Goal: Task Accomplishment & Management: Manage account settings

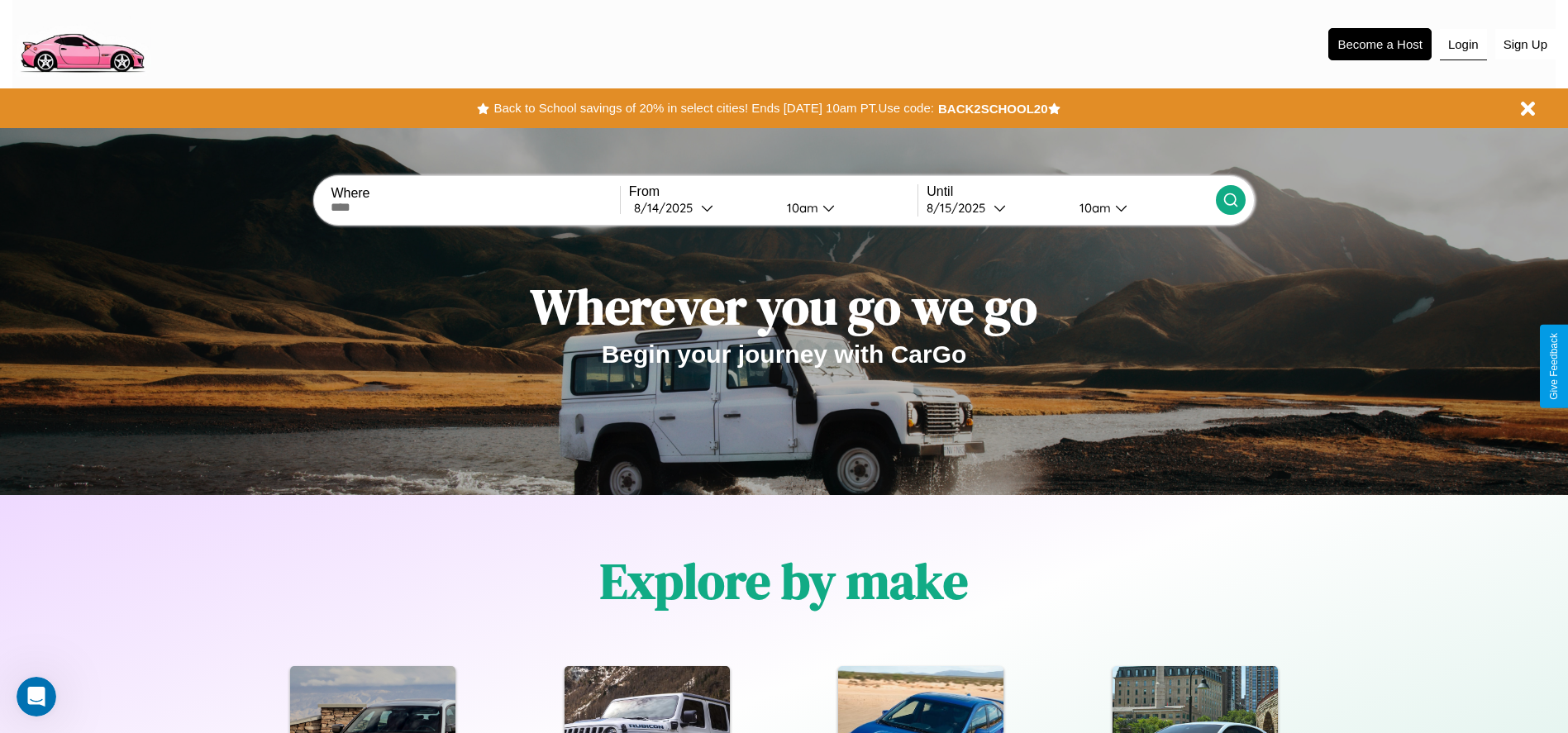
click at [1463, 44] on button "Login" at bounding box center [1463, 44] width 47 height 31
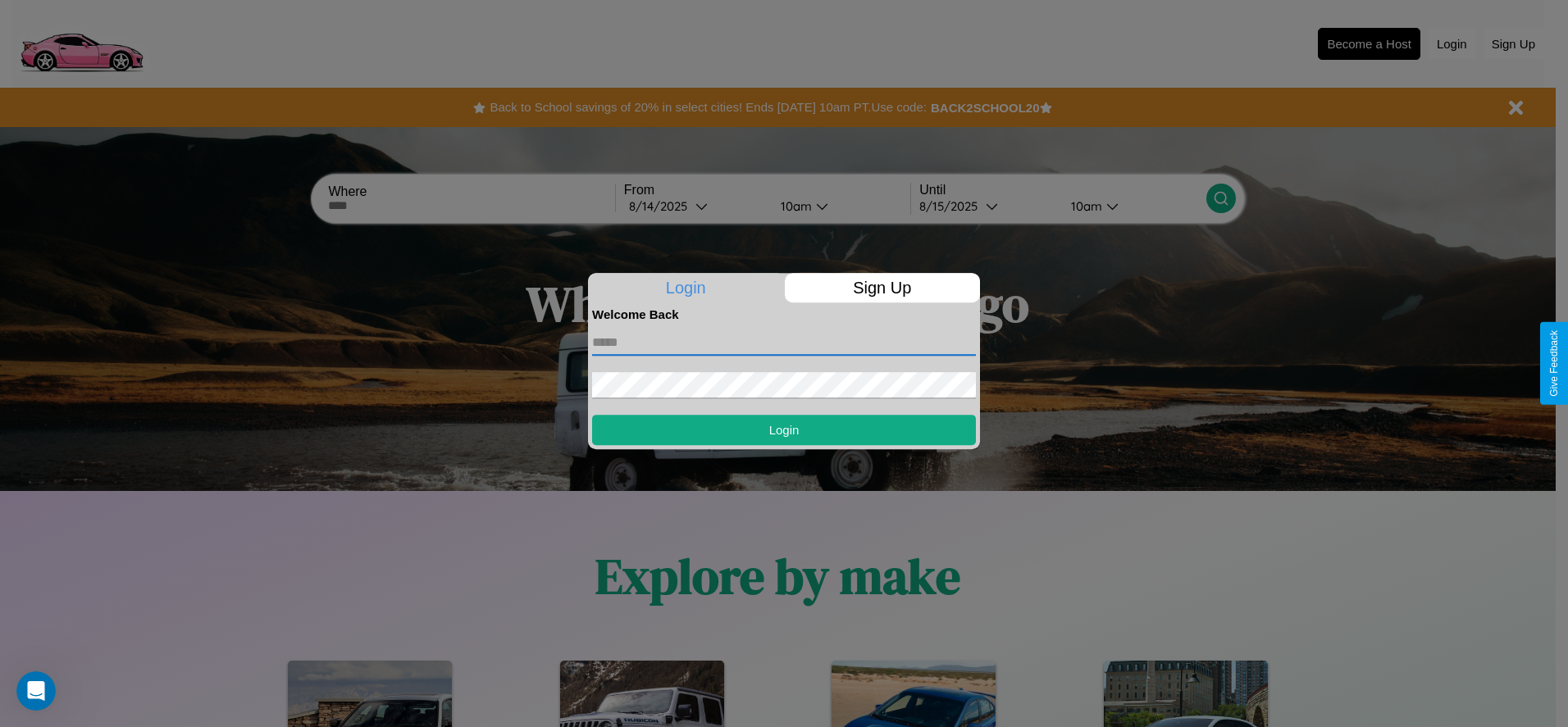
click at [784, 341] on input "text" at bounding box center [784, 343] width 384 height 27
type input "**********"
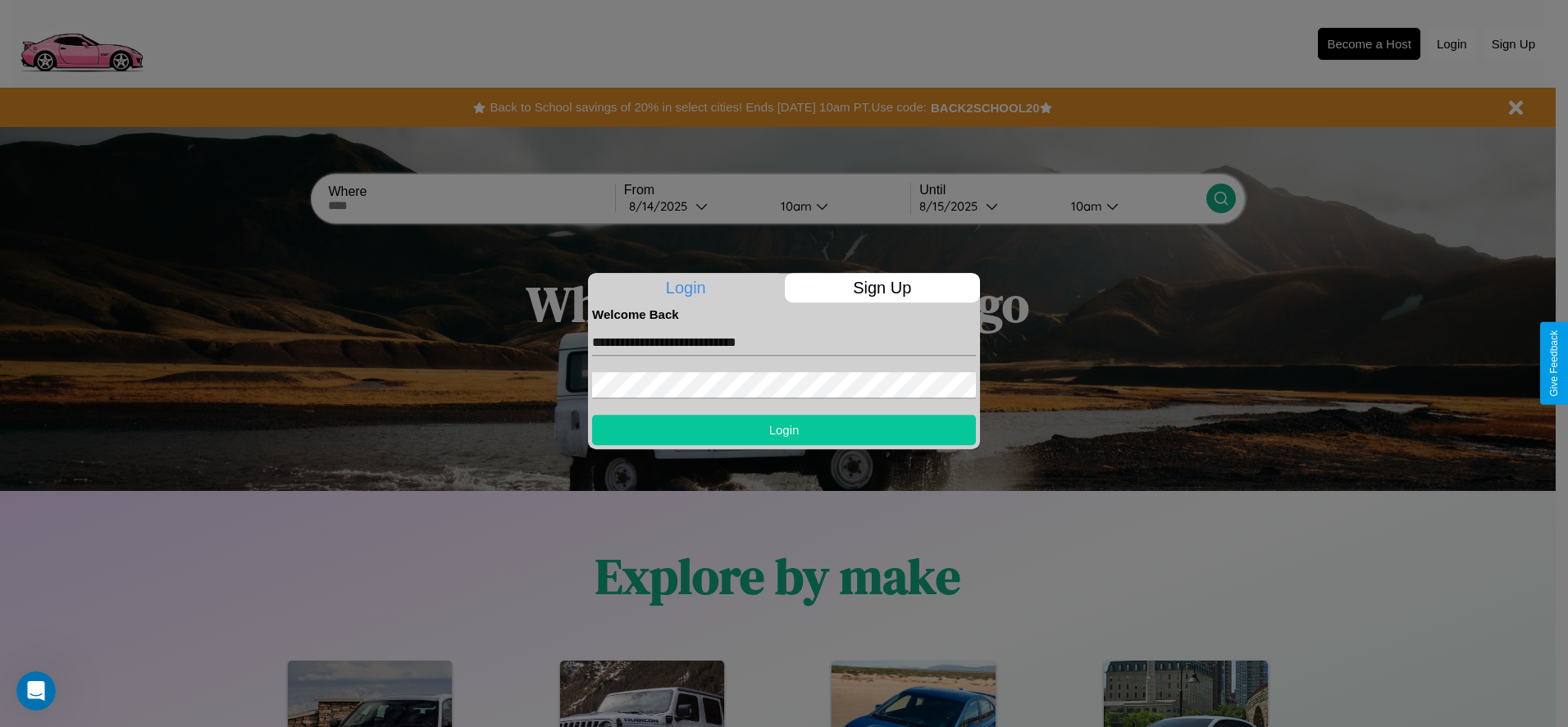
click at [784, 430] on button "Login" at bounding box center [784, 430] width 384 height 30
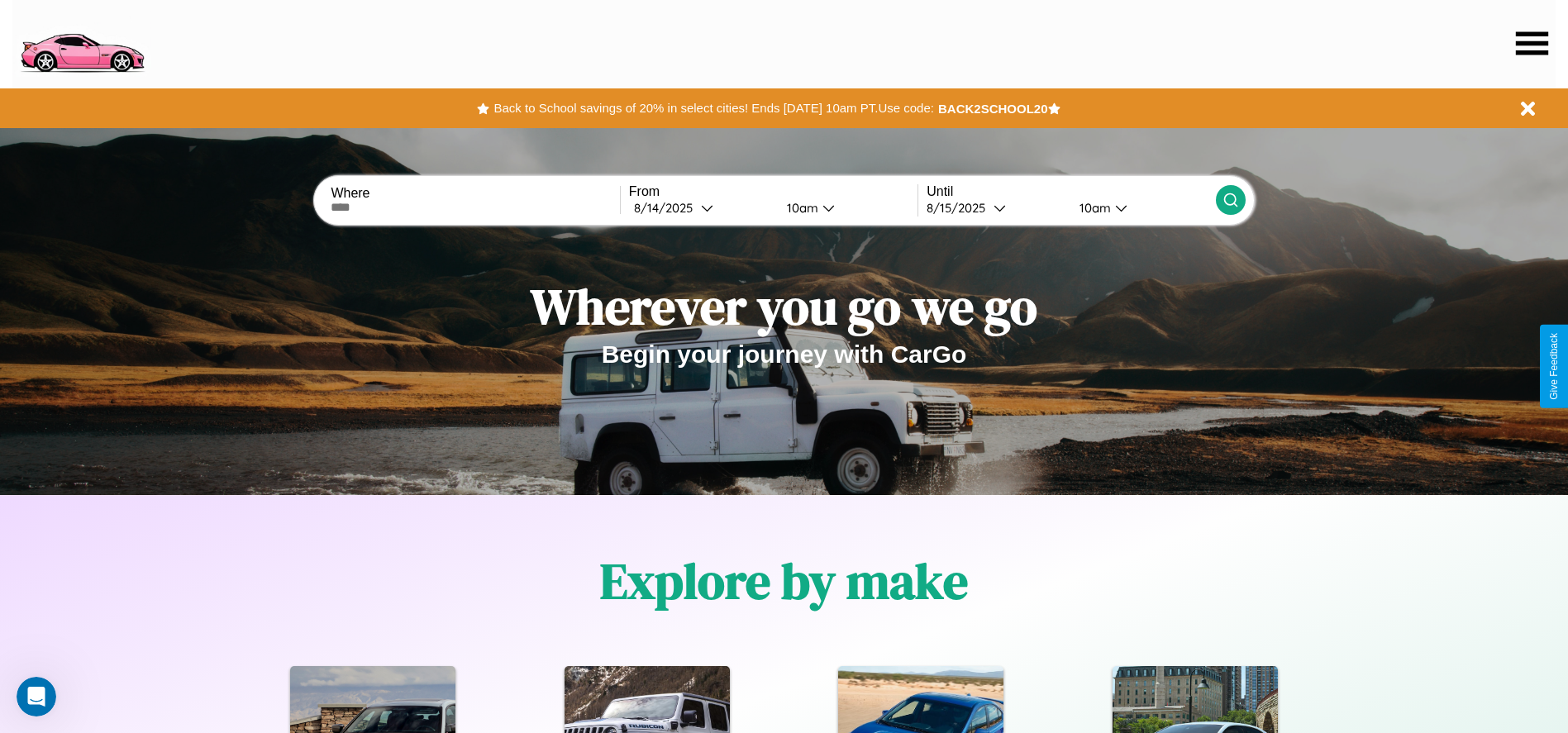
click at [1532, 43] on icon at bounding box center [1532, 43] width 32 height 23
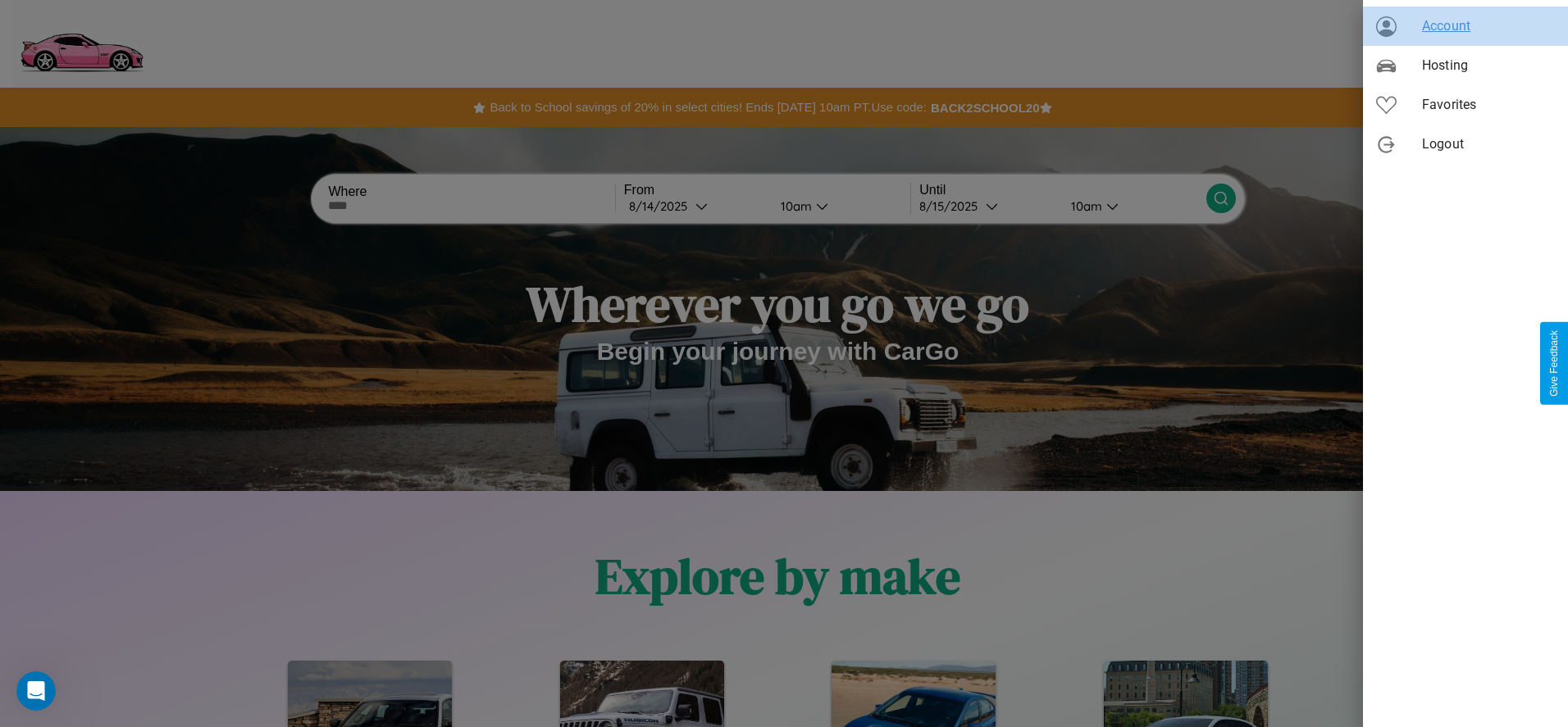
click at [1466, 27] on span "Account" at bounding box center [1488, 27] width 133 height 20
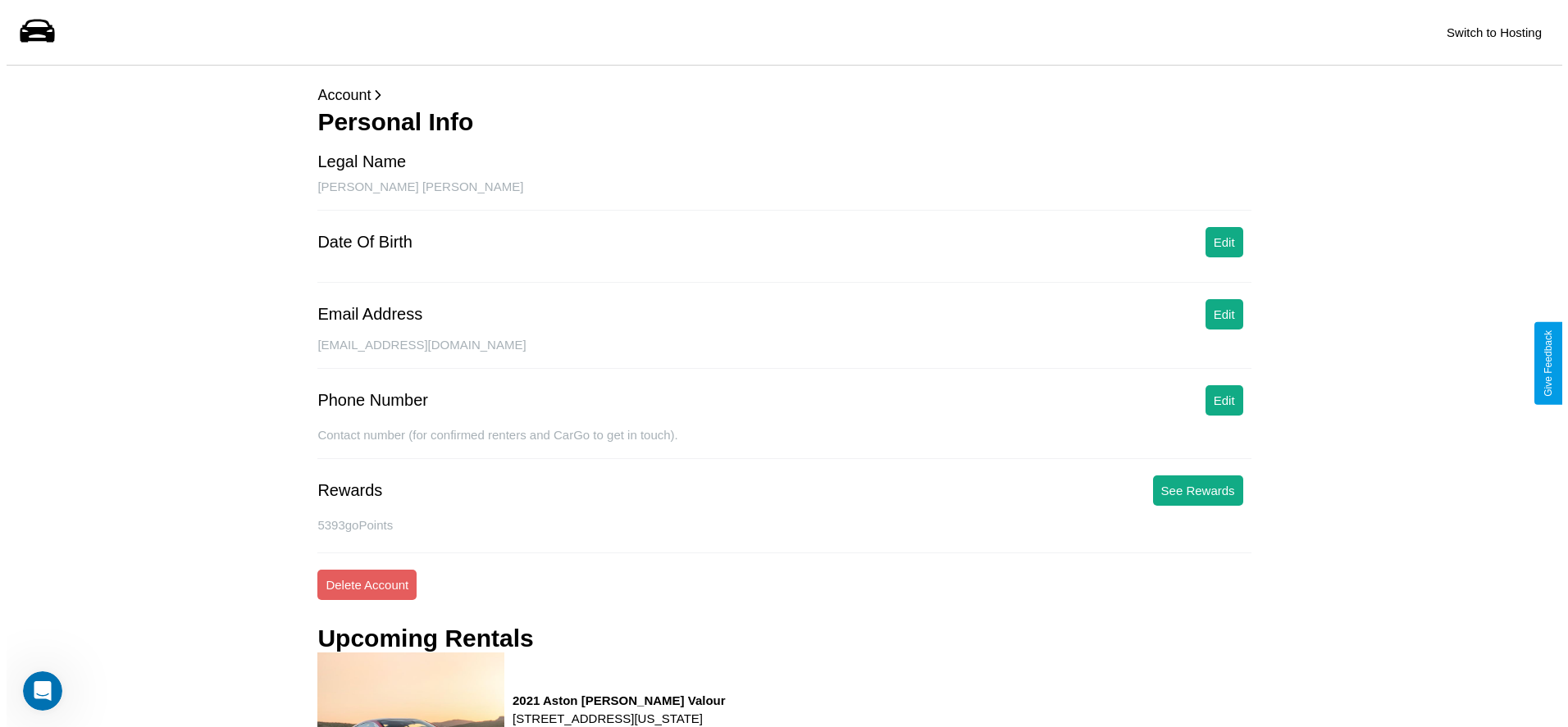
scroll to position [214, 0]
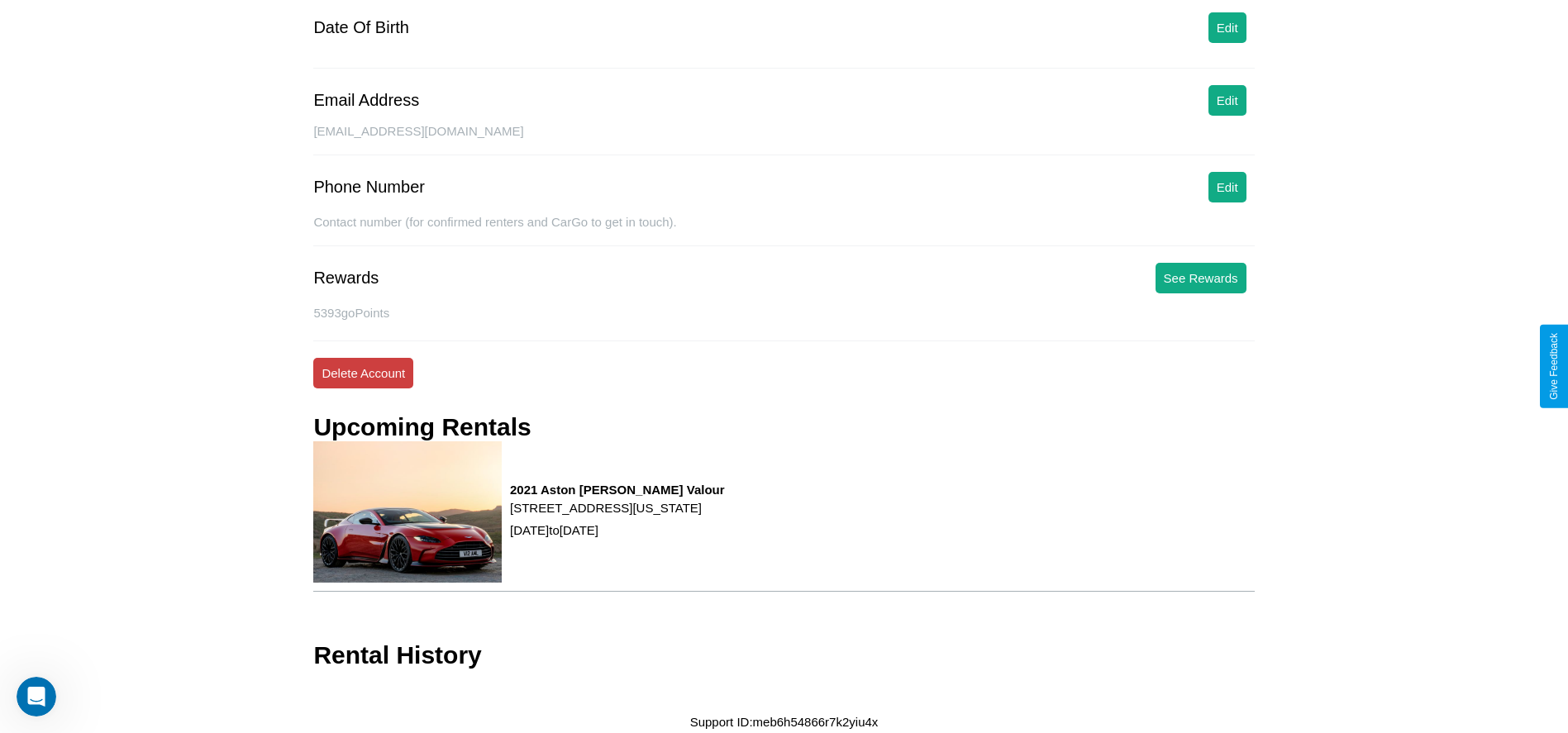
click at [363, 373] on button "Delete Account" at bounding box center [363, 373] width 100 height 30
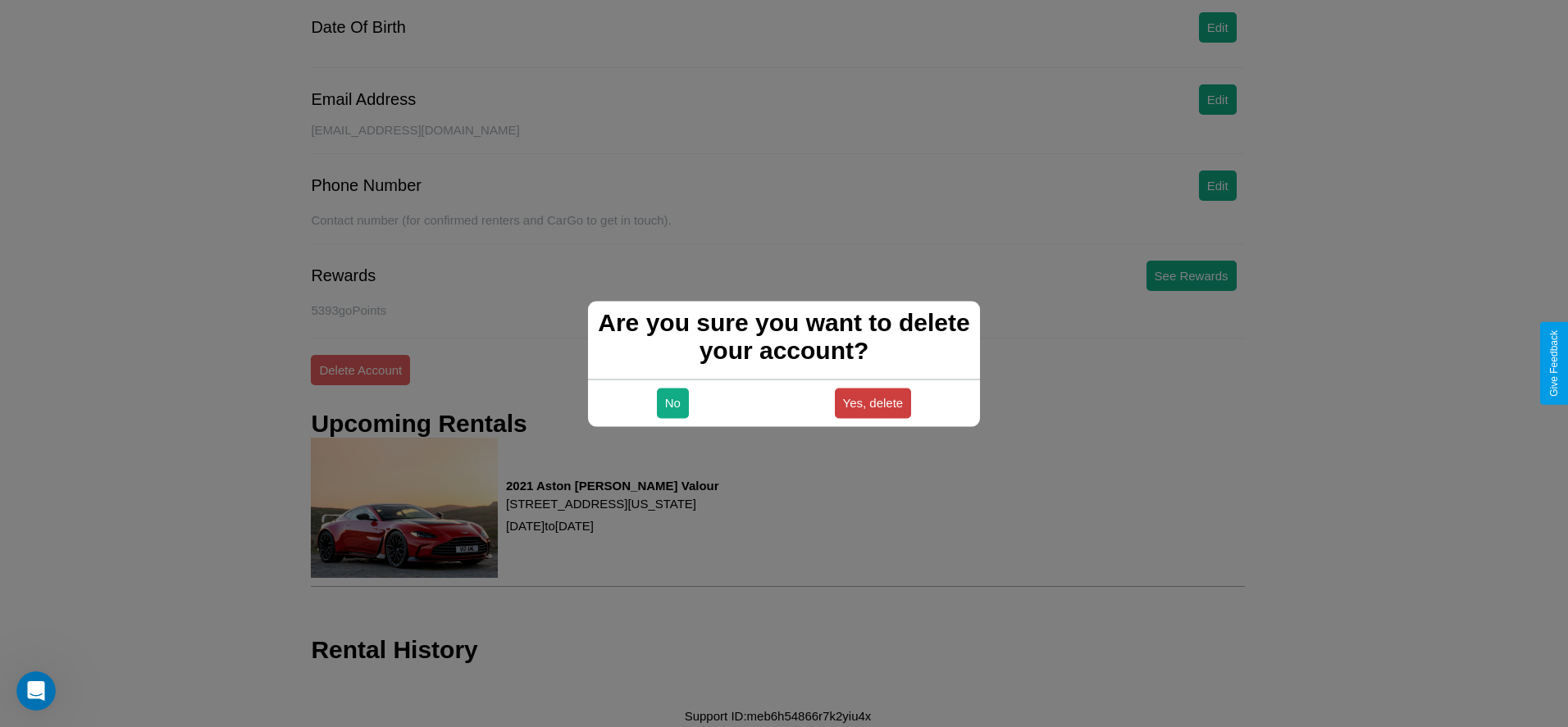
click at [873, 402] on button "Yes, delete" at bounding box center [873, 403] width 77 height 30
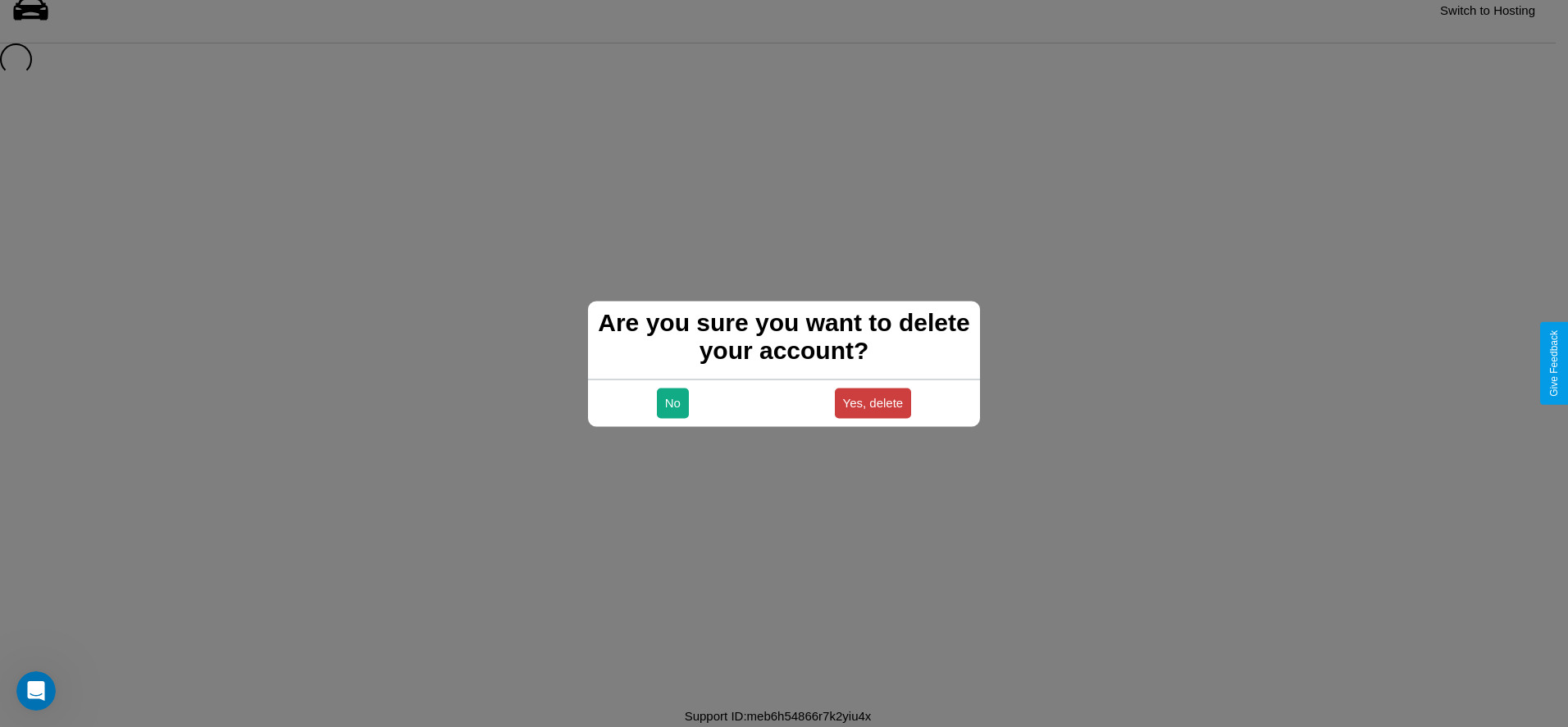
scroll to position [22, 0]
